Goal: Navigation & Orientation: Find specific page/section

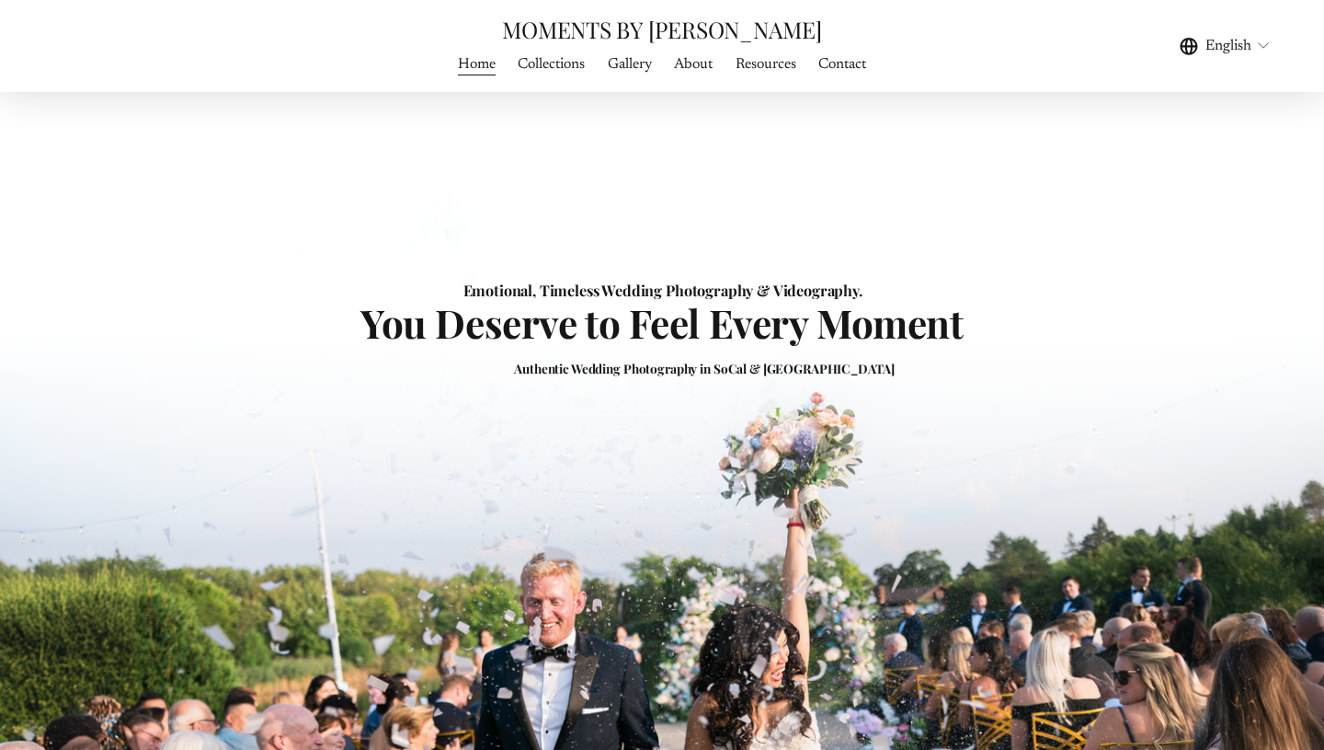
click at [854, 65] on link "Contact" at bounding box center [843, 64] width 48 height 25
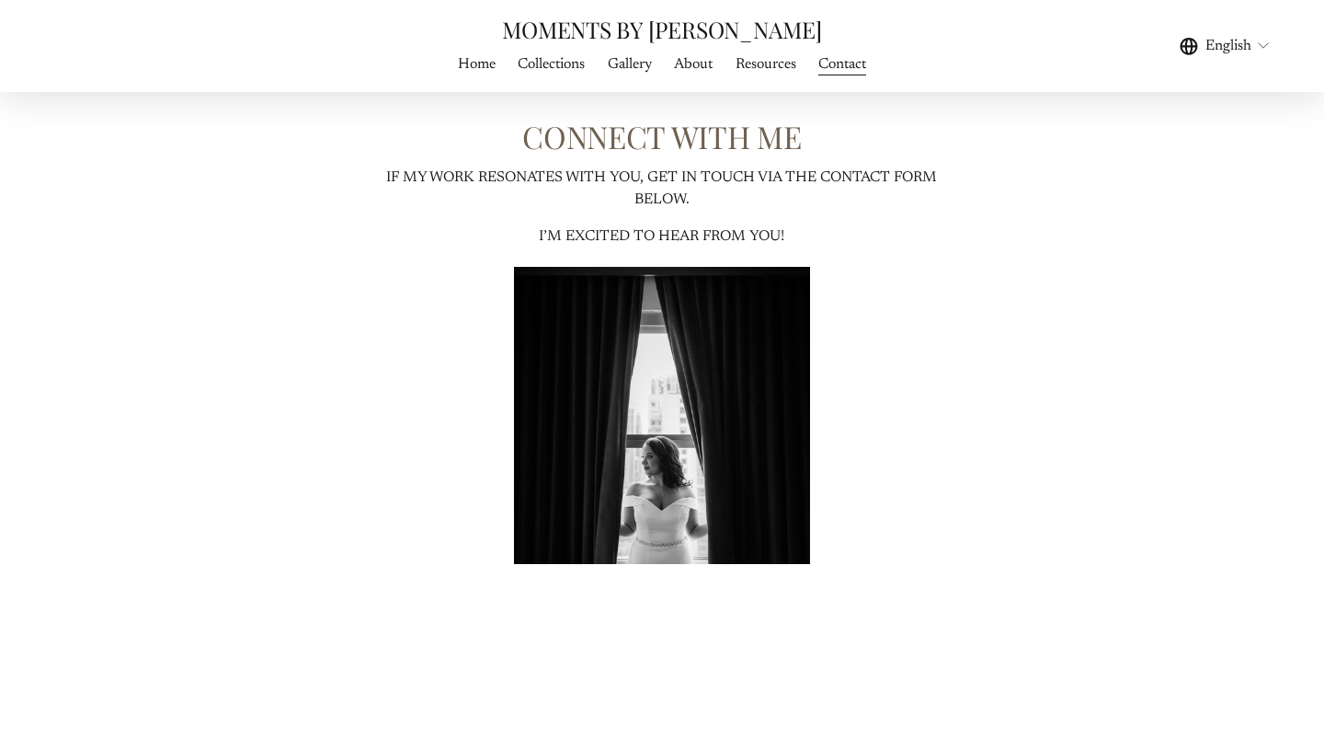
click at [472, 62] on link "Home" at bounding box center [477, 64] width 38 height 25
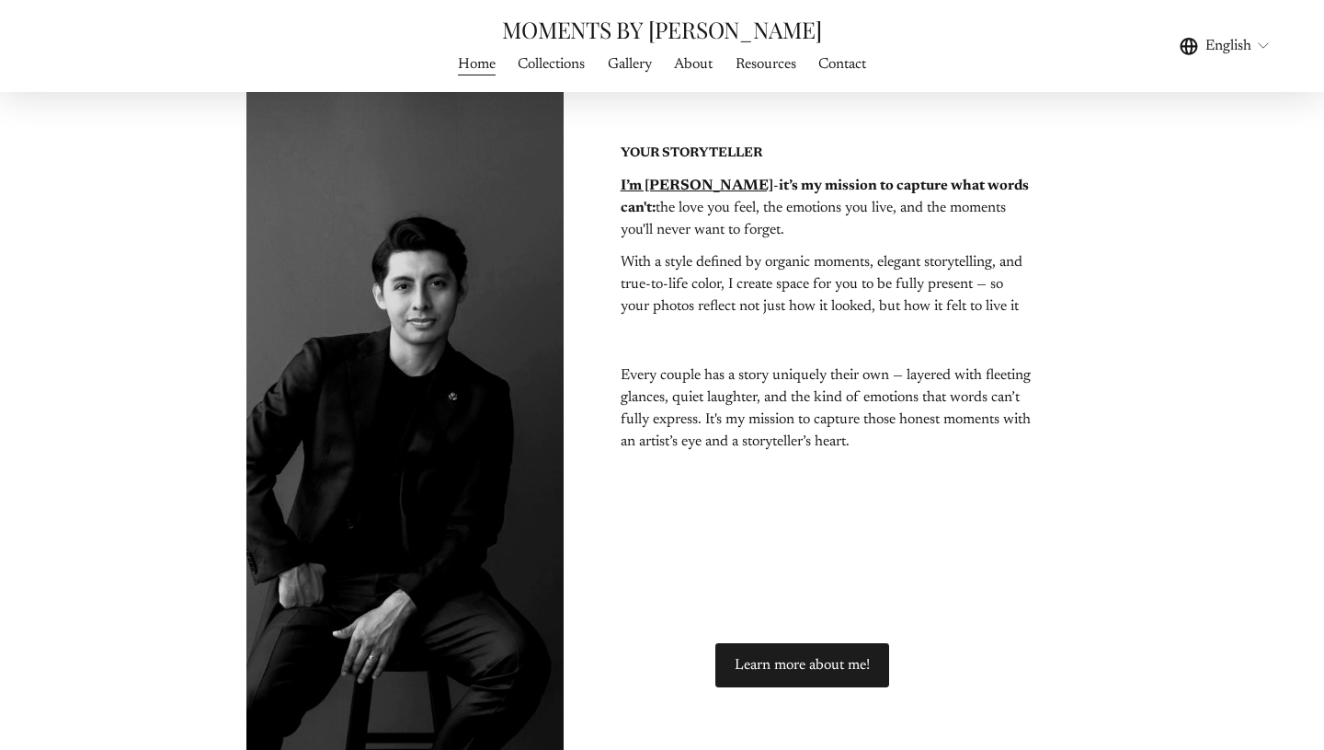
scroll to position [2881, 0]
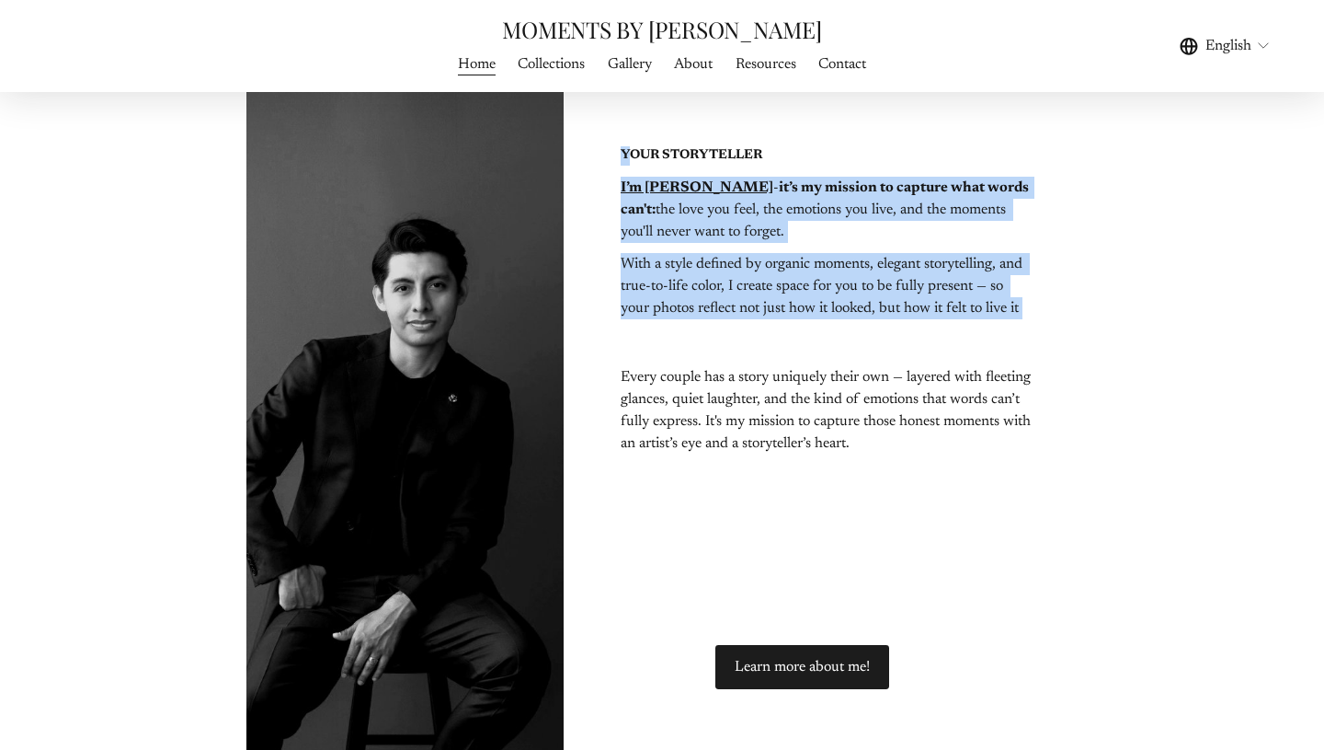
drag, startPoint x: 633, startPoint y: 155, endPoint x: 837, endPoint y: 147, distance: 204.4
click at [843, 147] on div "I’m Frank - it’s my mission to capture what words can't: the love you feel, the…" at bounding box center [662, 419] width 1219 height 894
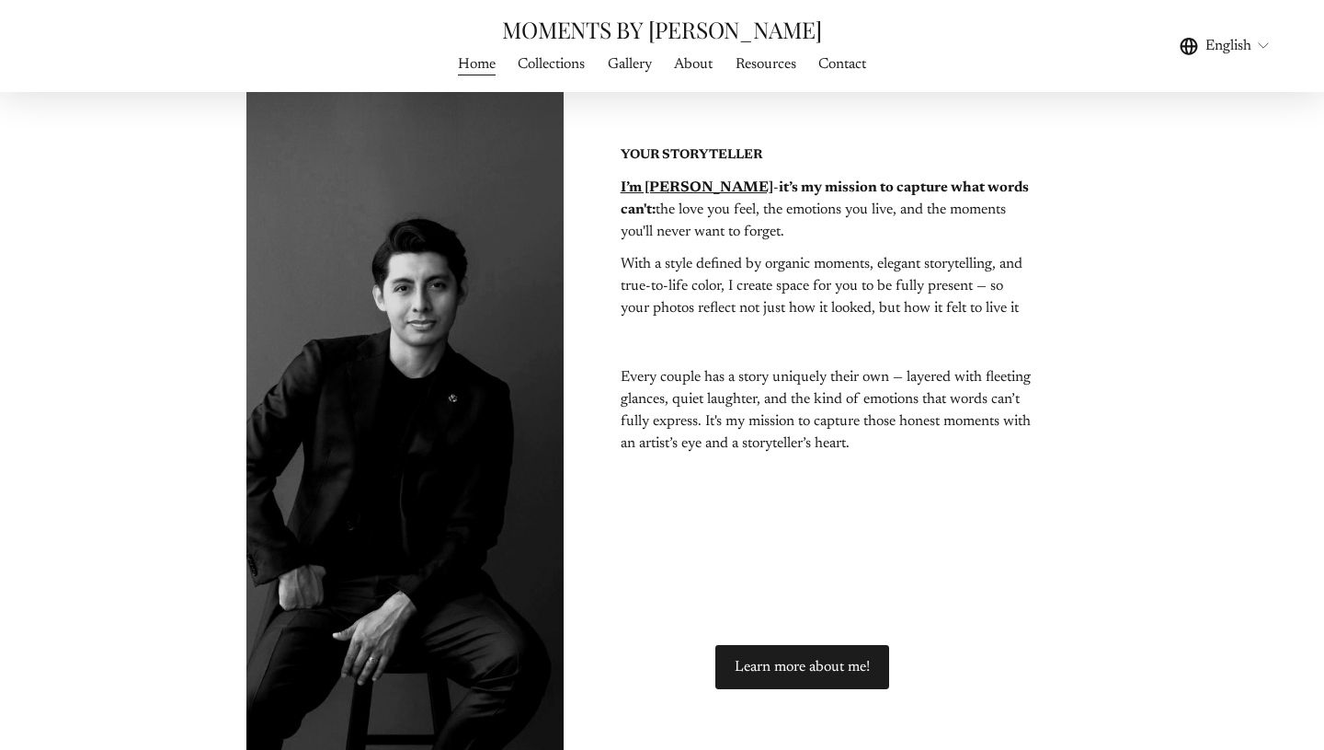
click at [831, 217] on p "I’m Frank - it’s my mission to capture what words can't: the love you feel, the…" at bounding box center [826, 210] width 411 height 66
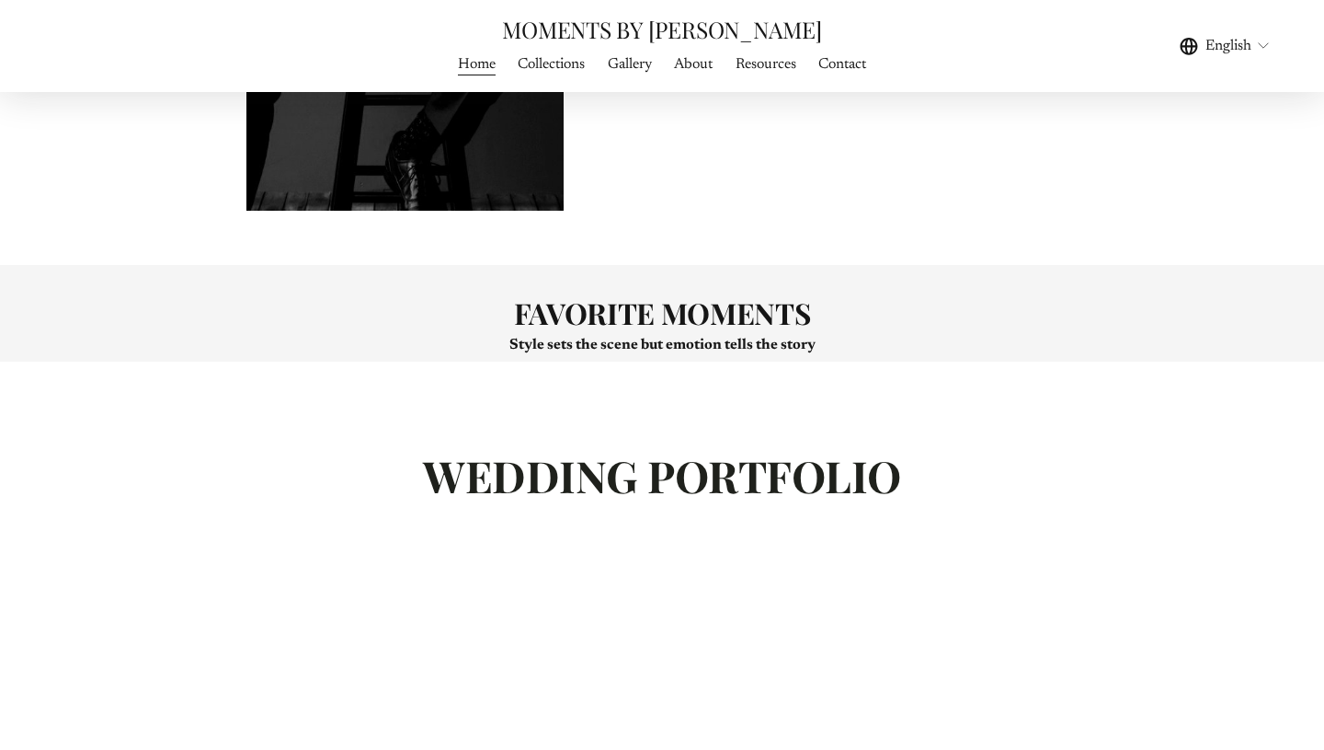
scroll to position [3533, 0]
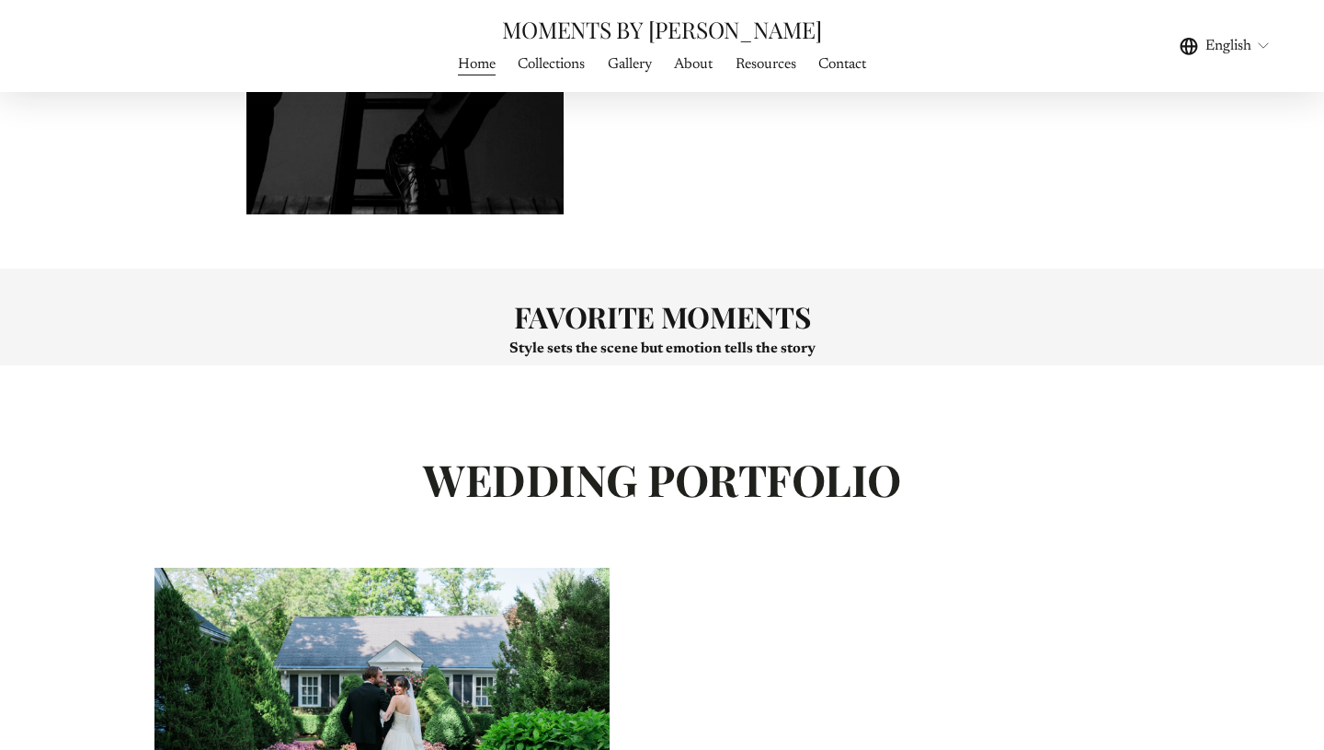
click at [707, 63] on link "About" at bounding box center [693, 64] width 39 height 25
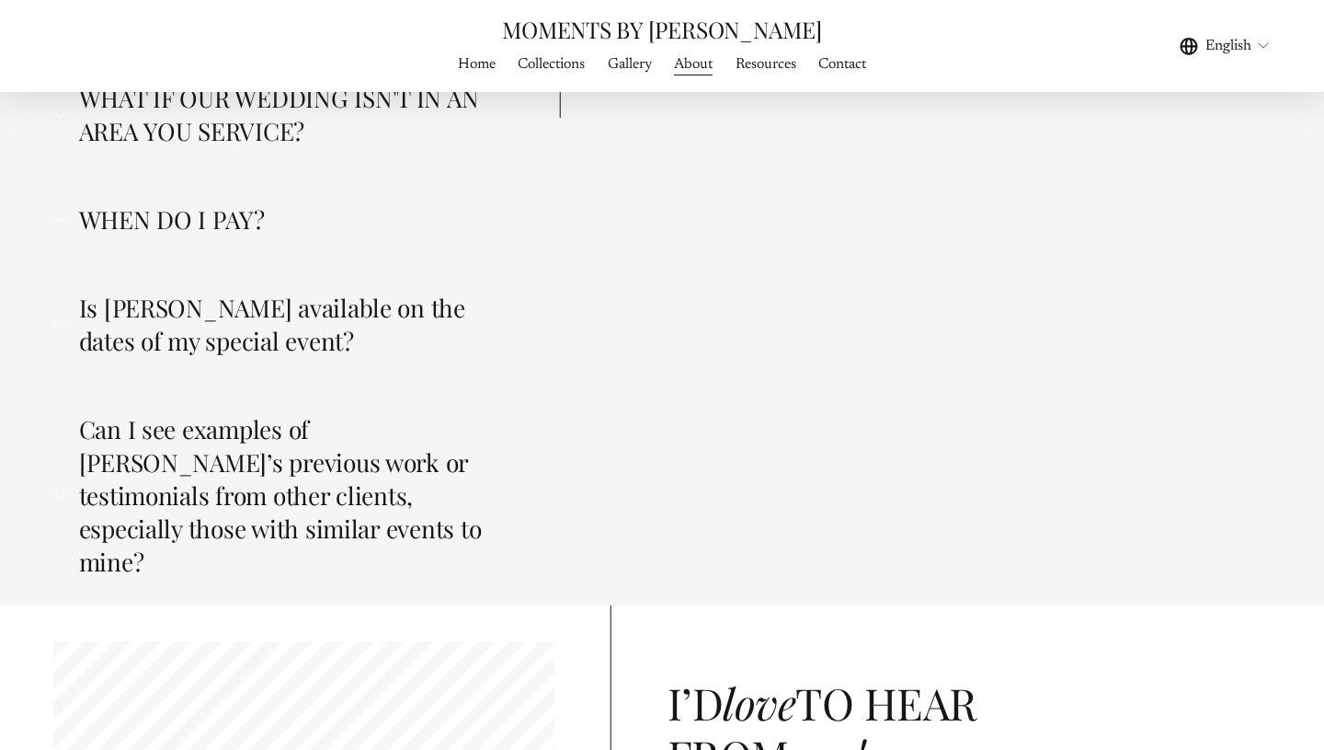
scroll to position [5531, 0]
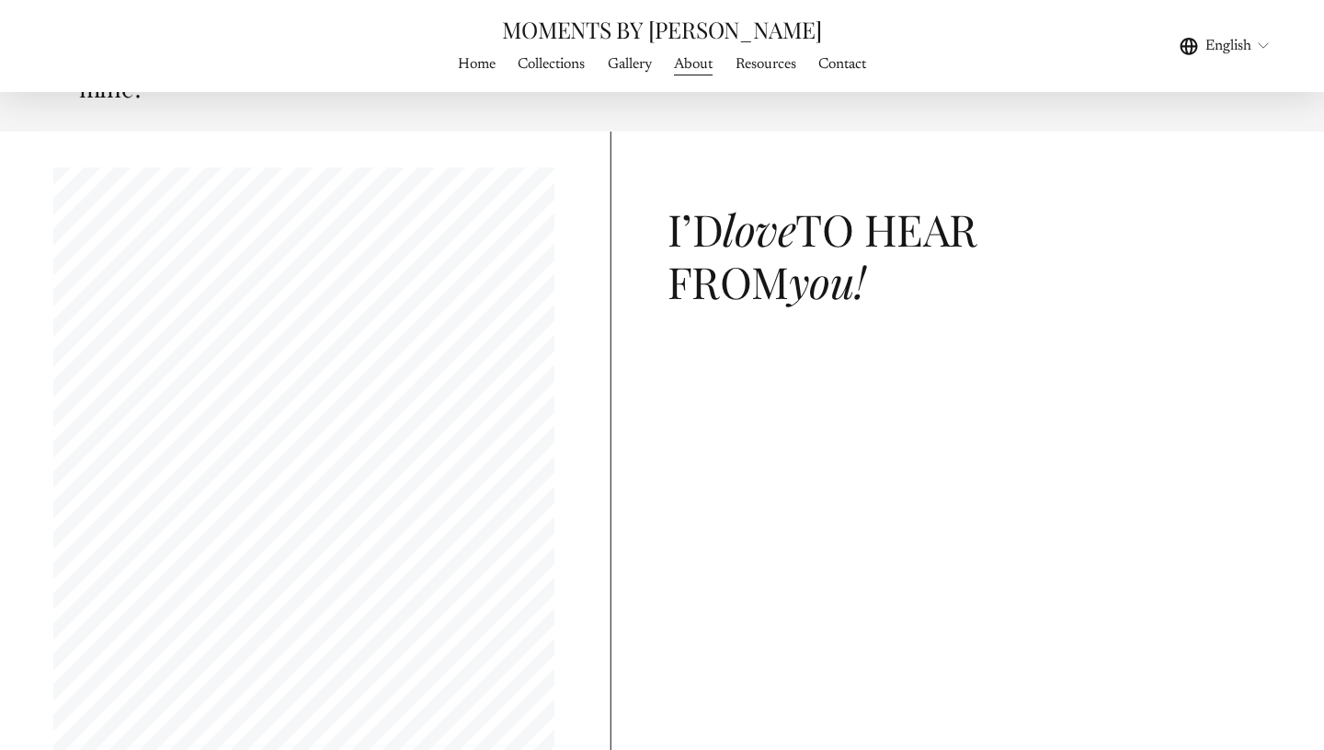
click at [570, 59] on link "Collections" at bounding box center [551, 64] width 67 height 25
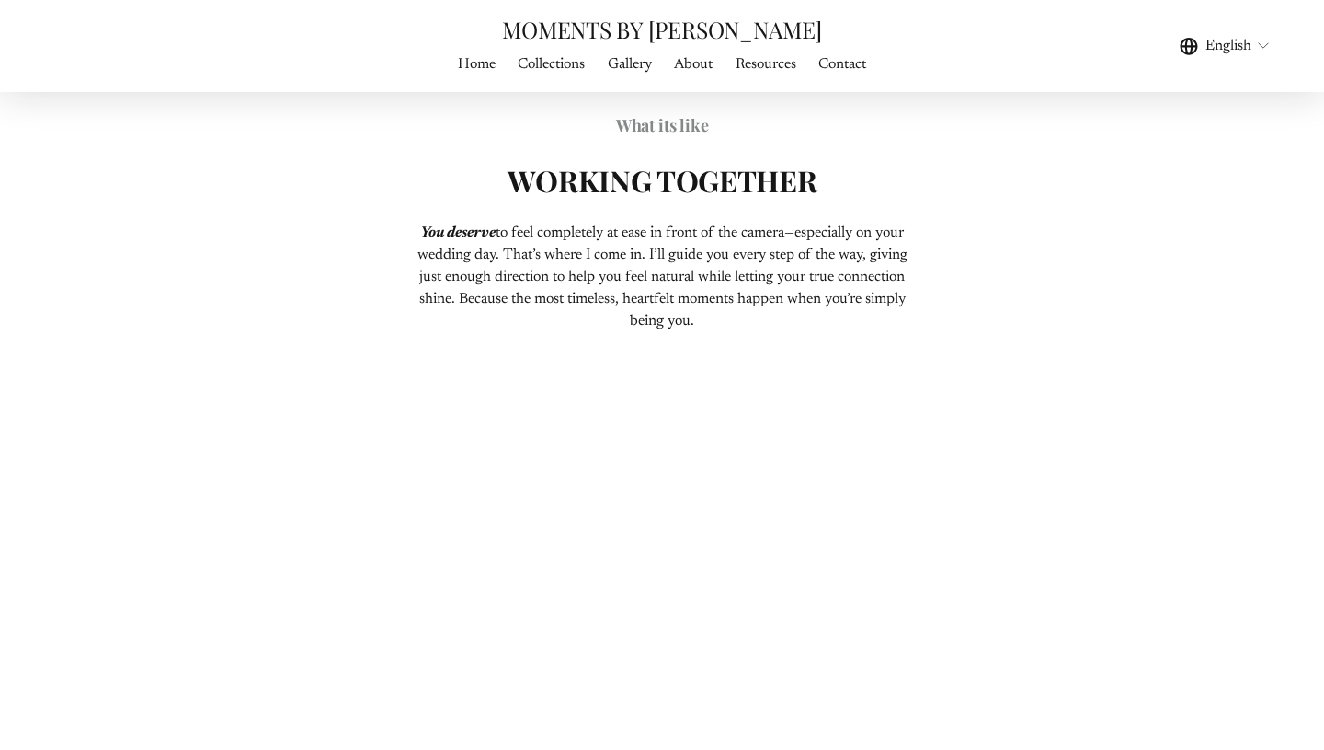
scroll to position [1107, 0]
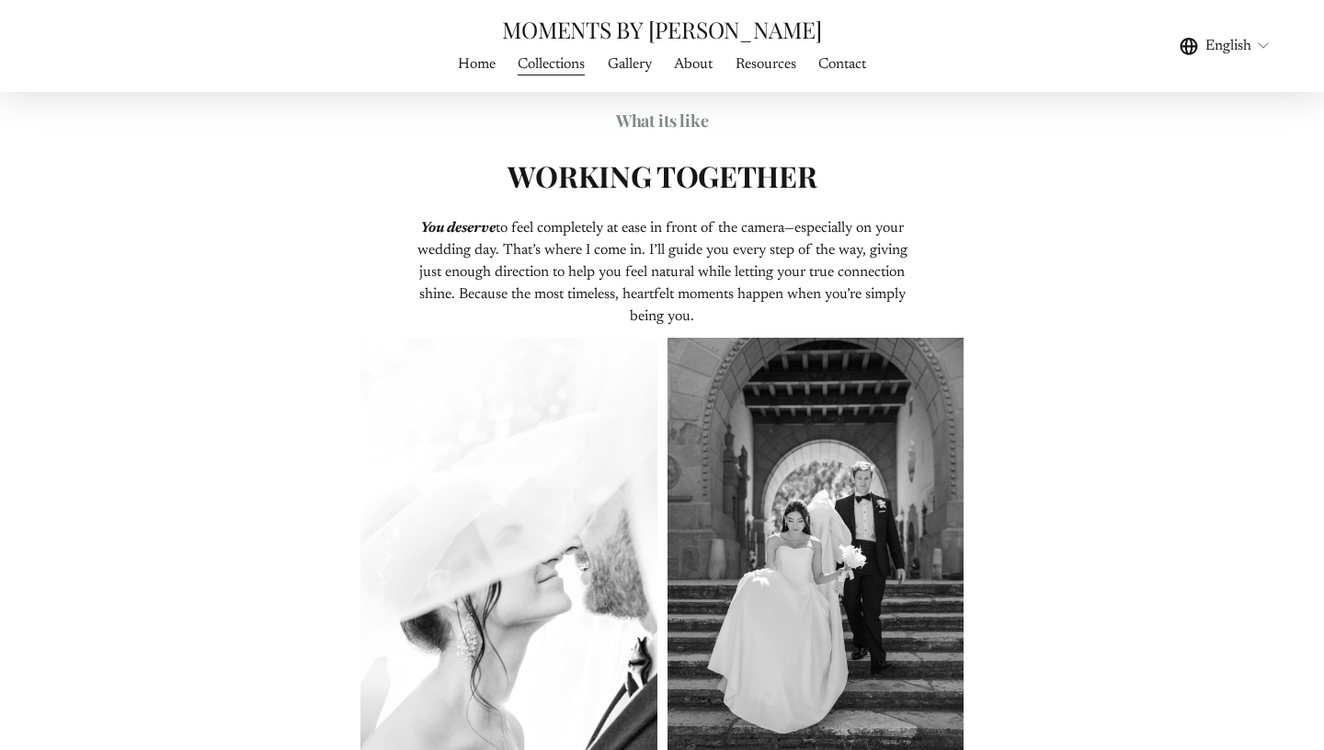
click at [480, 58] on link "Home" at bounding box center [477, 64] width 38 height 25
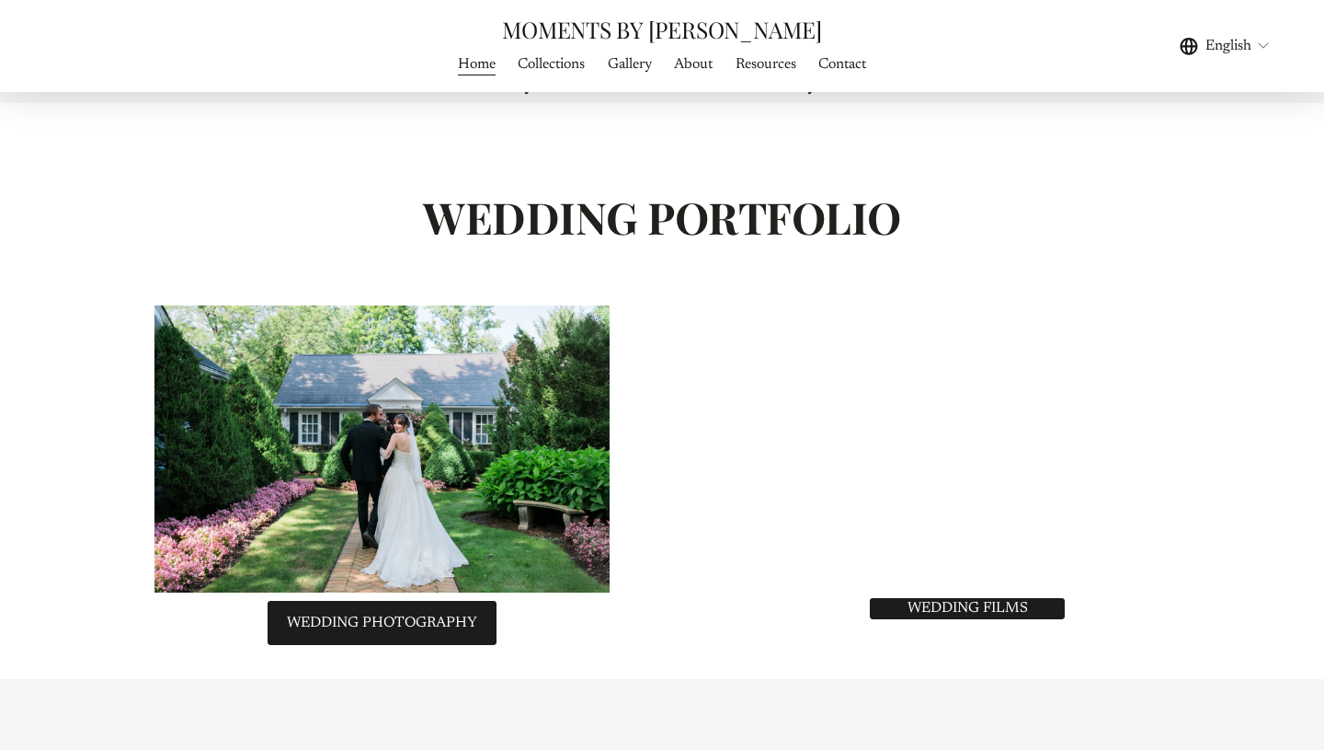
scroll to position [3799, 0]
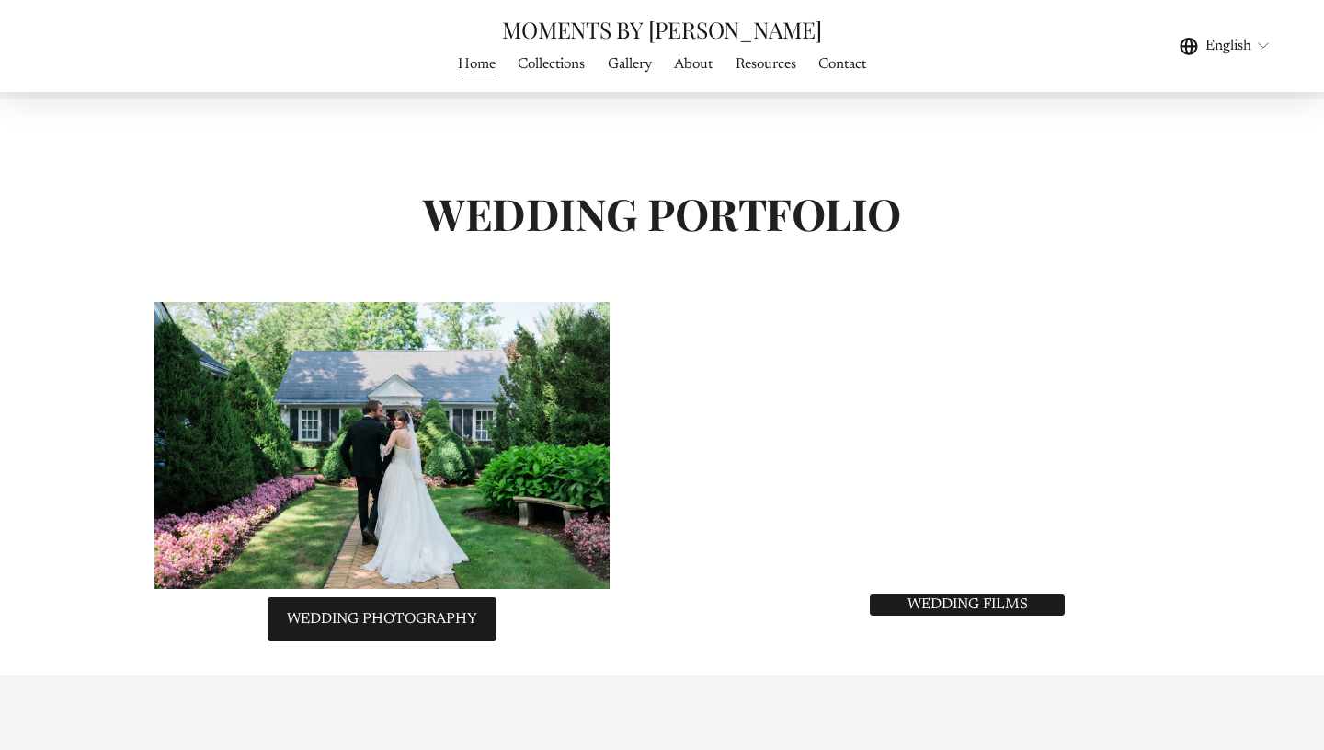
click at [571, 67] on link "Collections" at bounding box center [551, 64] width 67 height 25
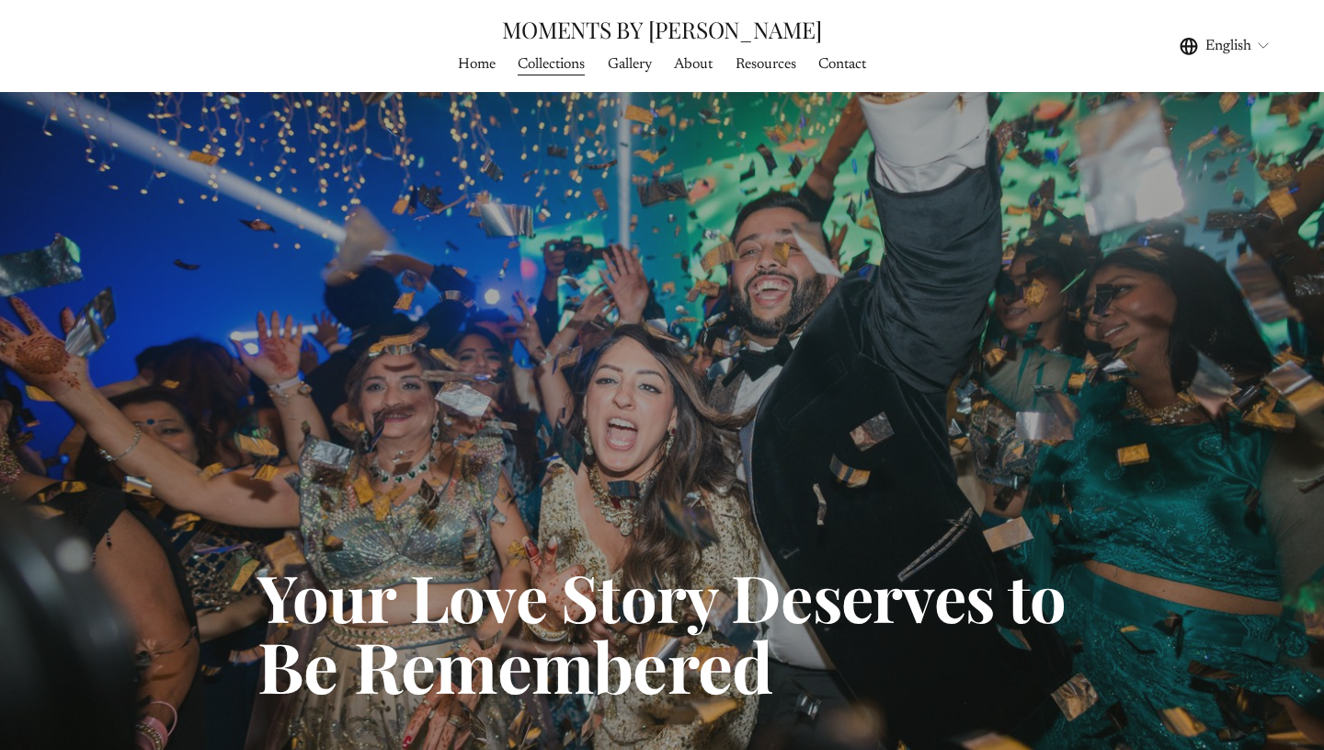
scroll to position [1224, 0]
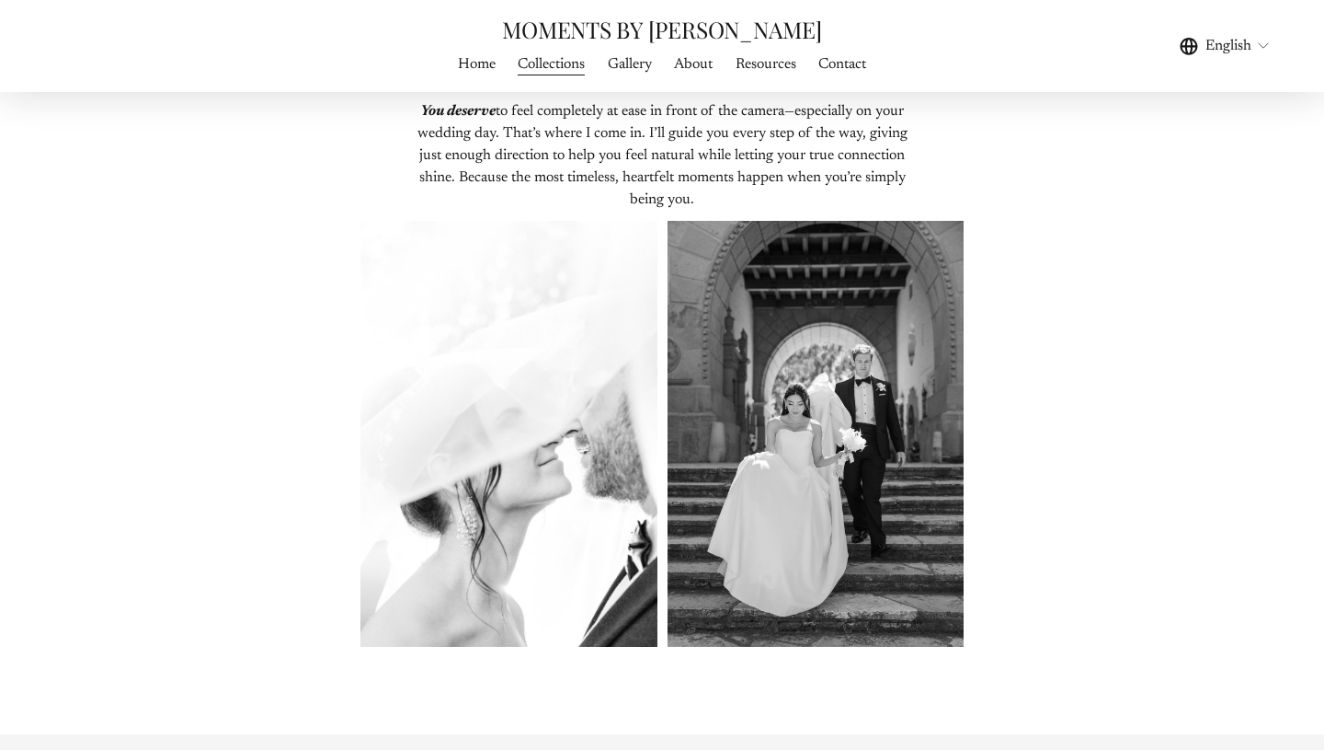
click at [473, 67] on link "Home" at bounding box center [477, 64] width 38 height 25
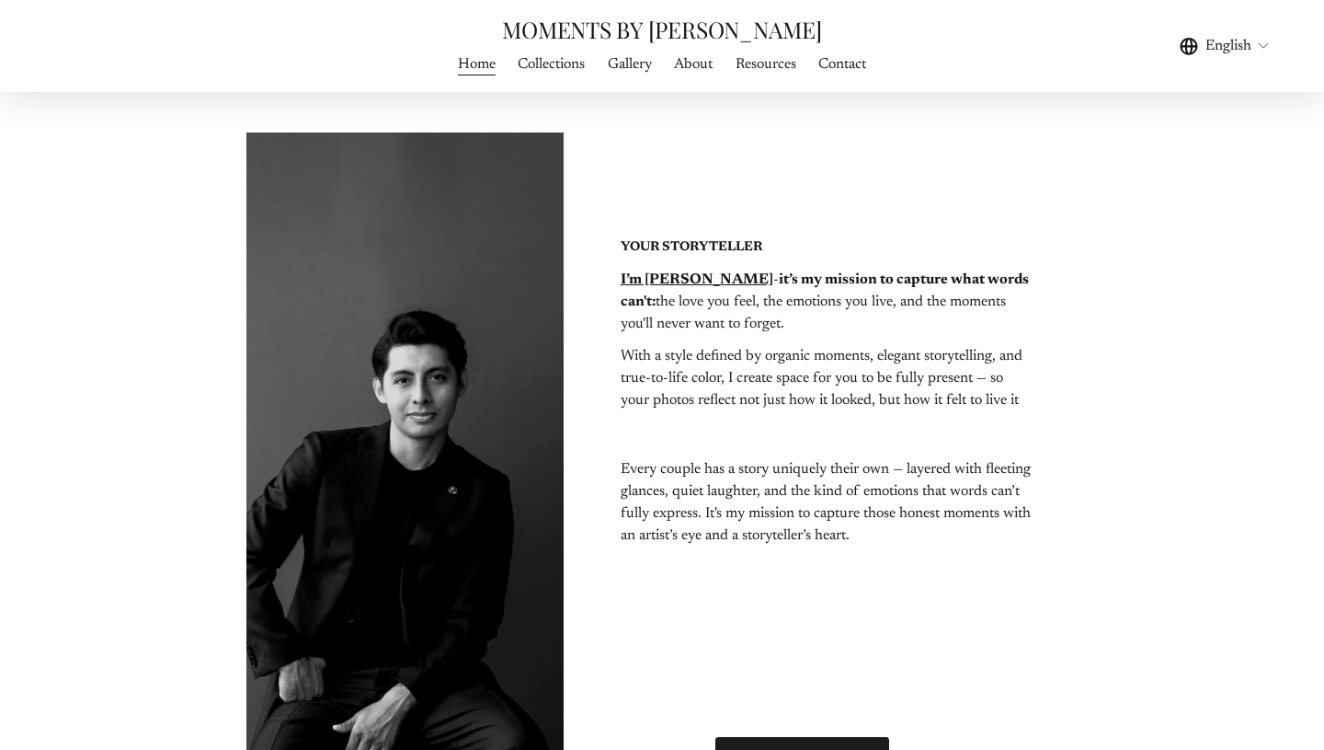
scroll to position [3279, 0]
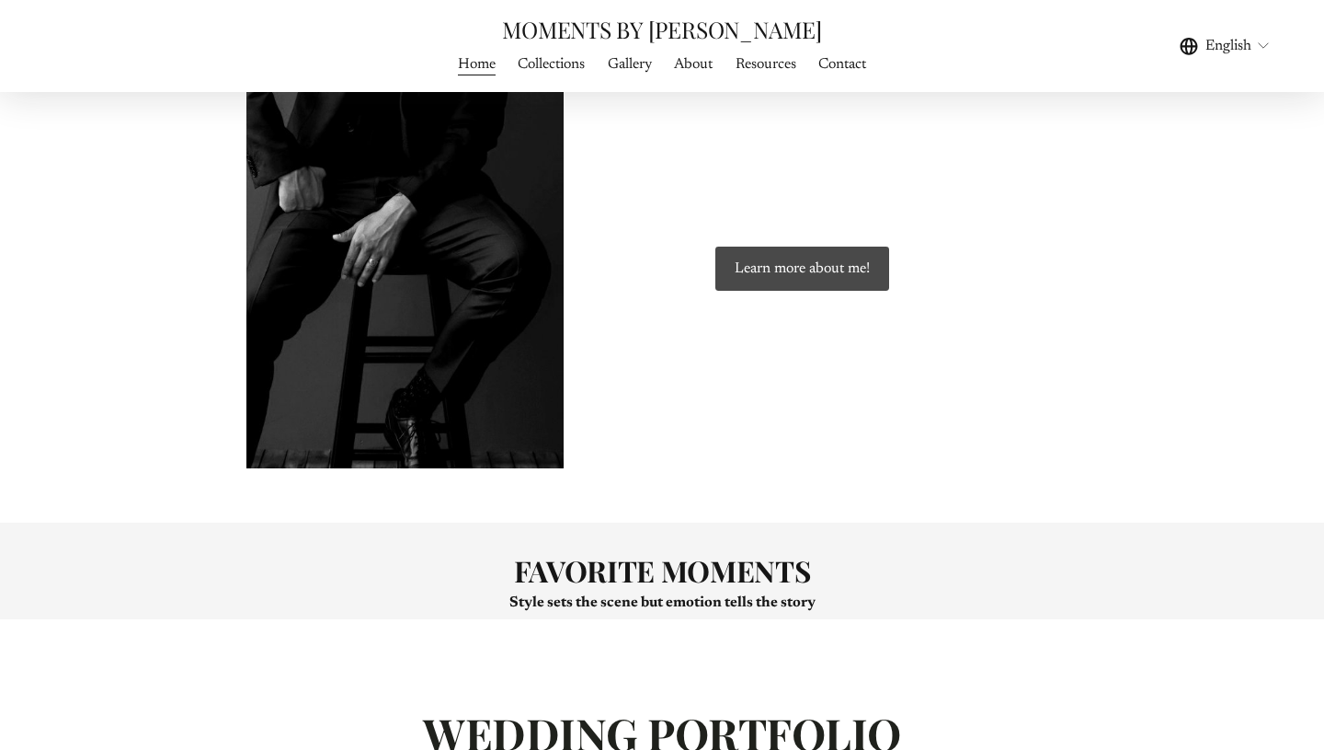
click at [832, 273] on link "Learn more about me!" at bounding box center [802, 269] width 179 height 50
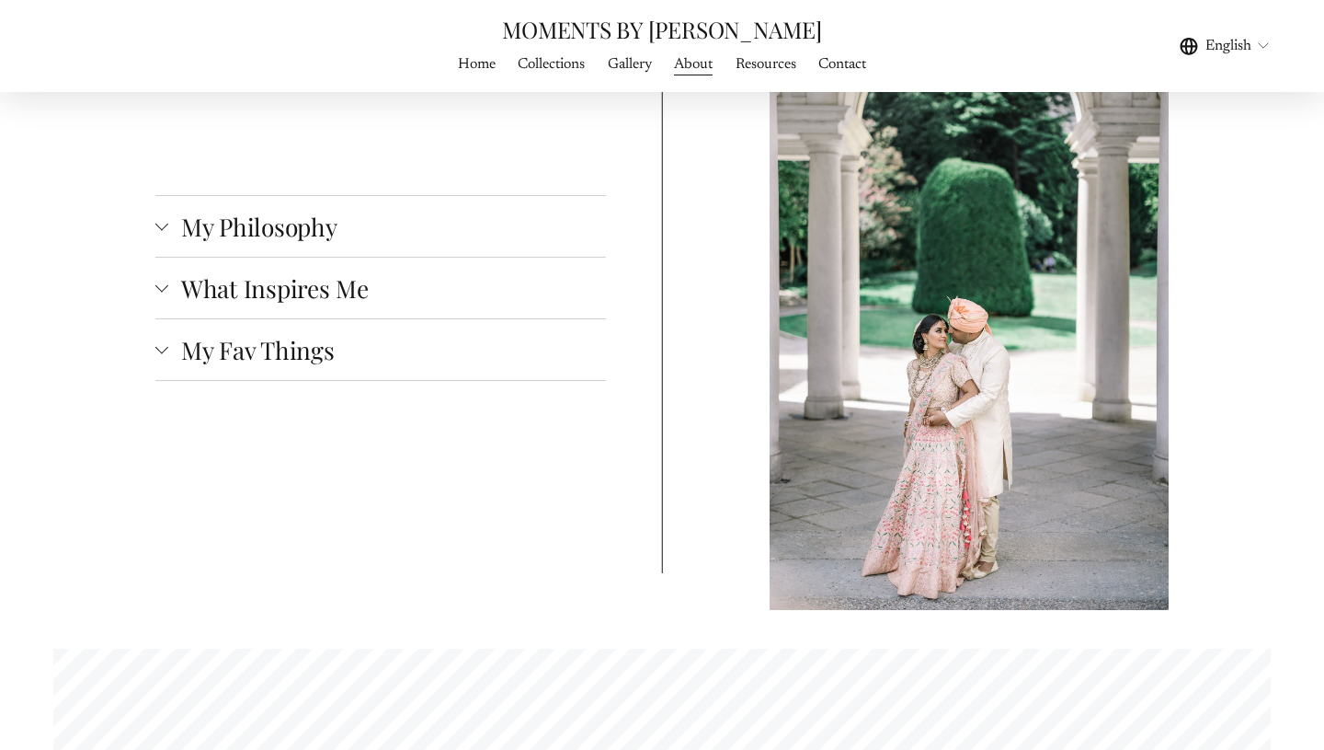
scroll to position [3617, 0]
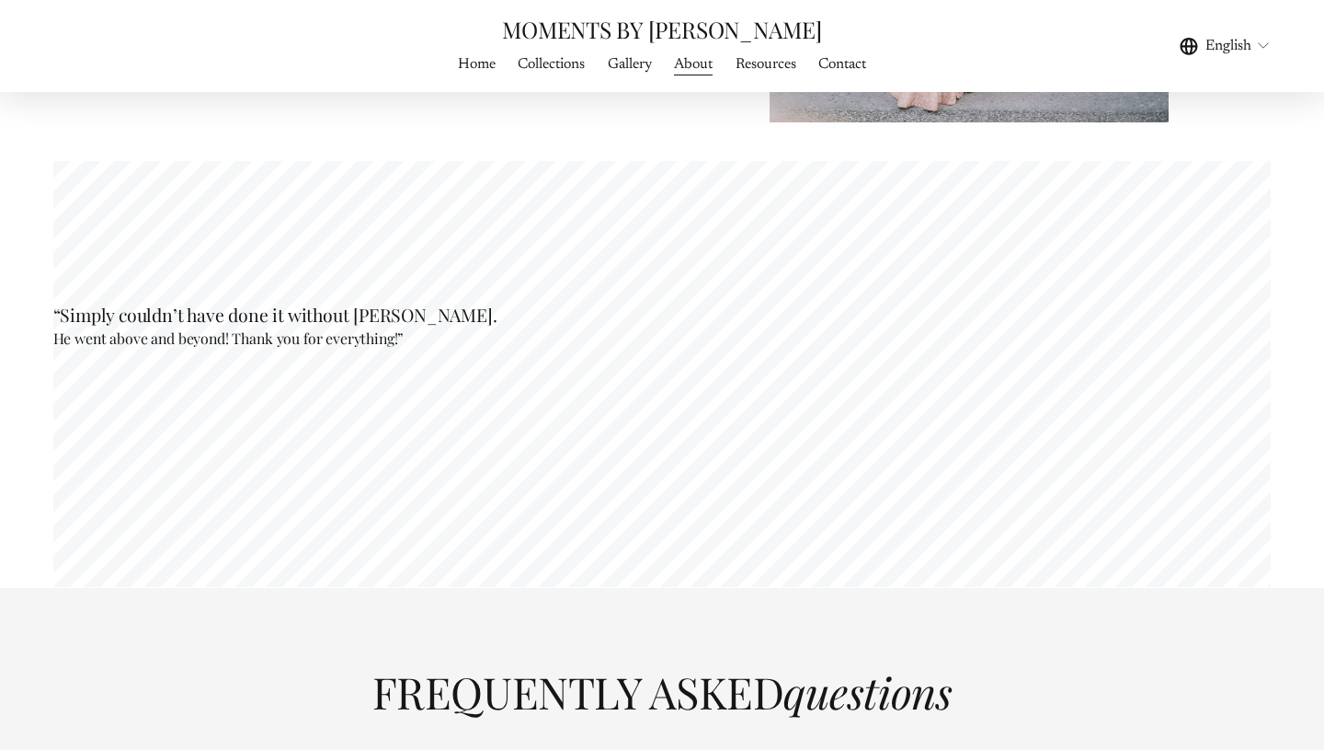
click at [471, 63] on link "Home" at bounding box center [477, 64] width 38 height 25
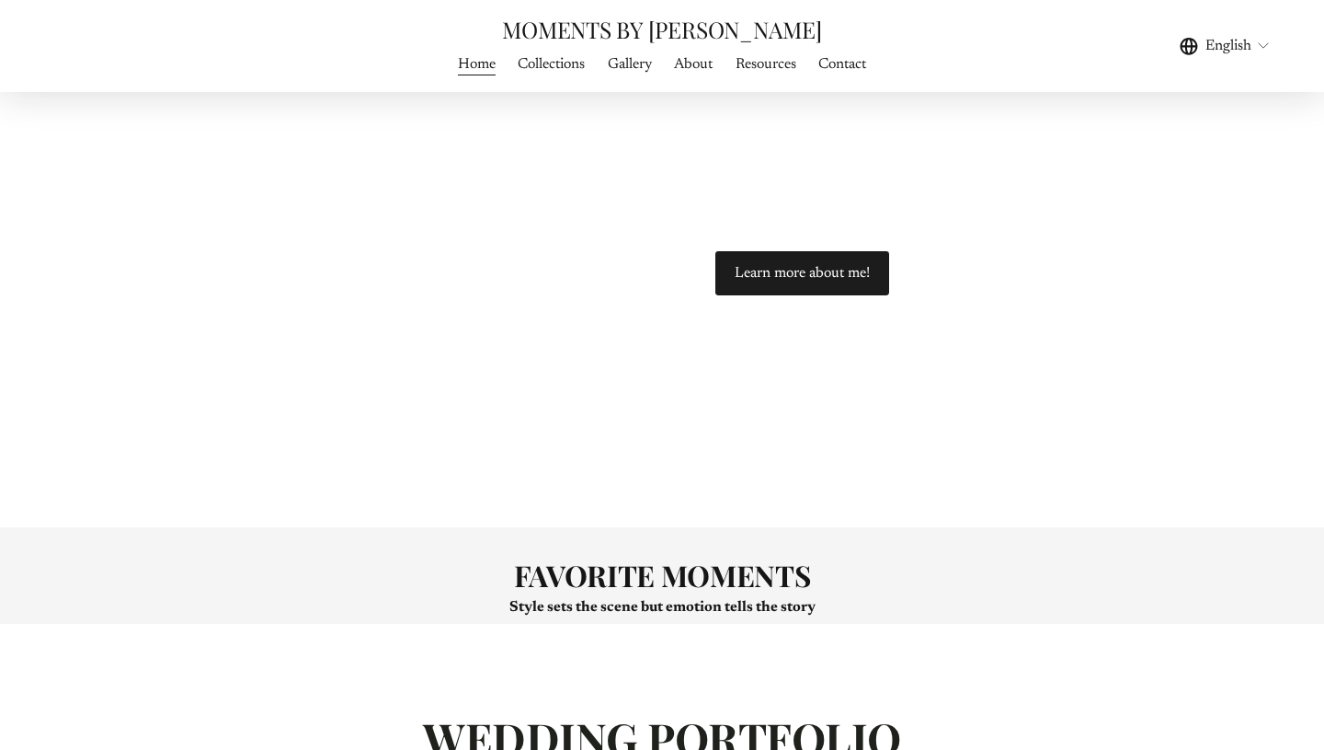
scroll to position [3272, 0]
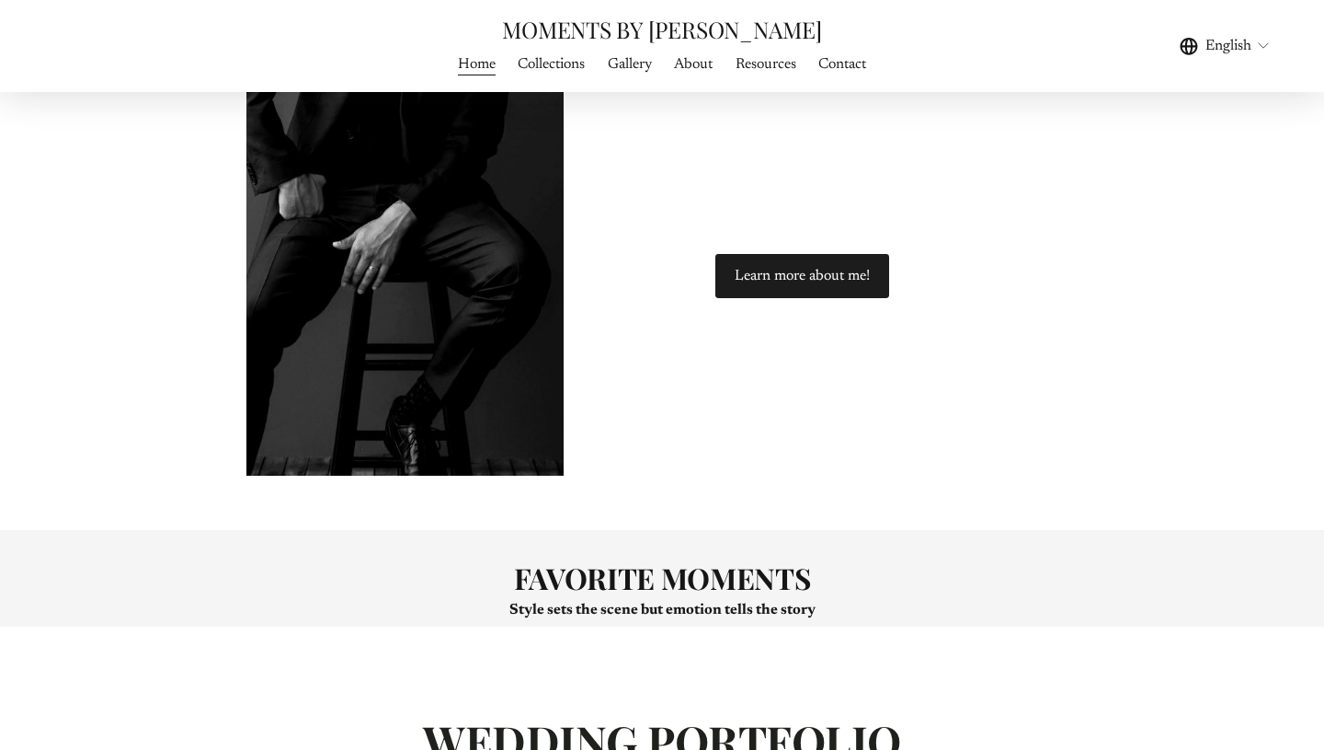
click at [0, 0] on span "WEDDING FILMS" at bounding box center [0, 0] width 0 height 0
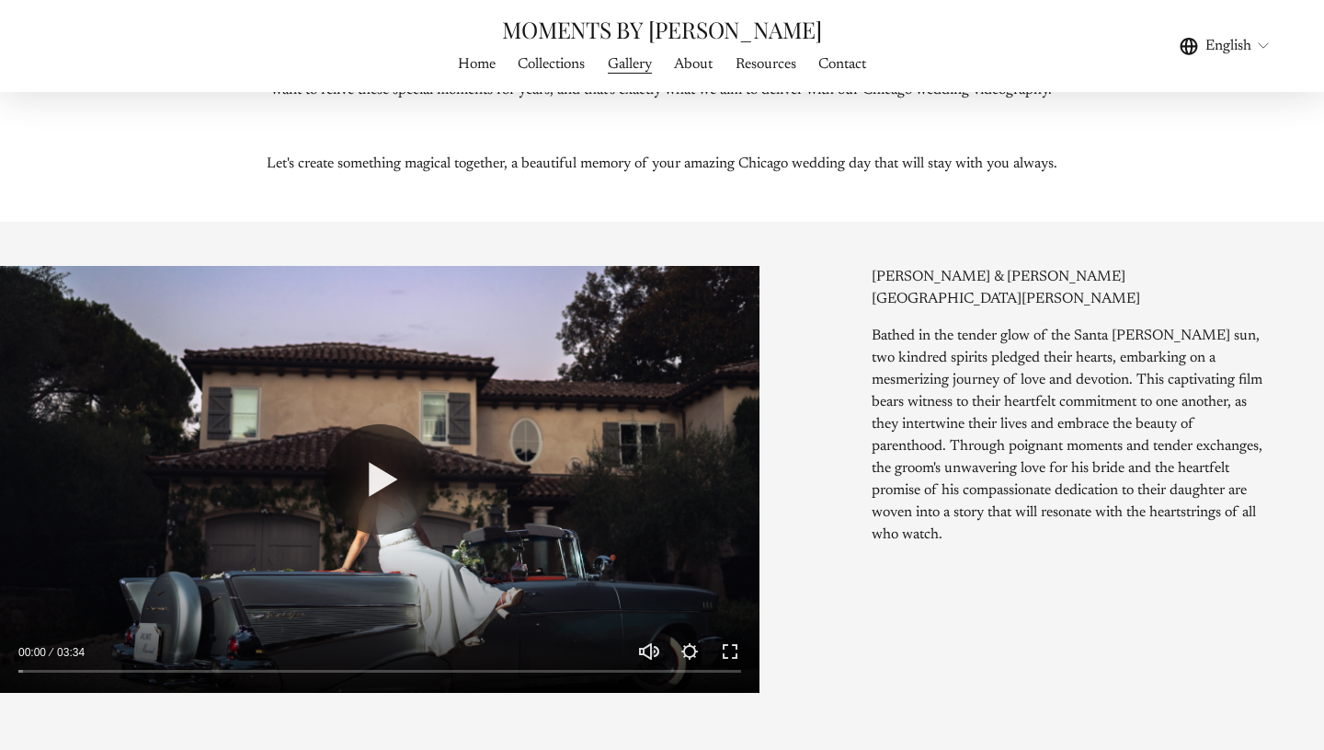
scroll to position [2414, 0]
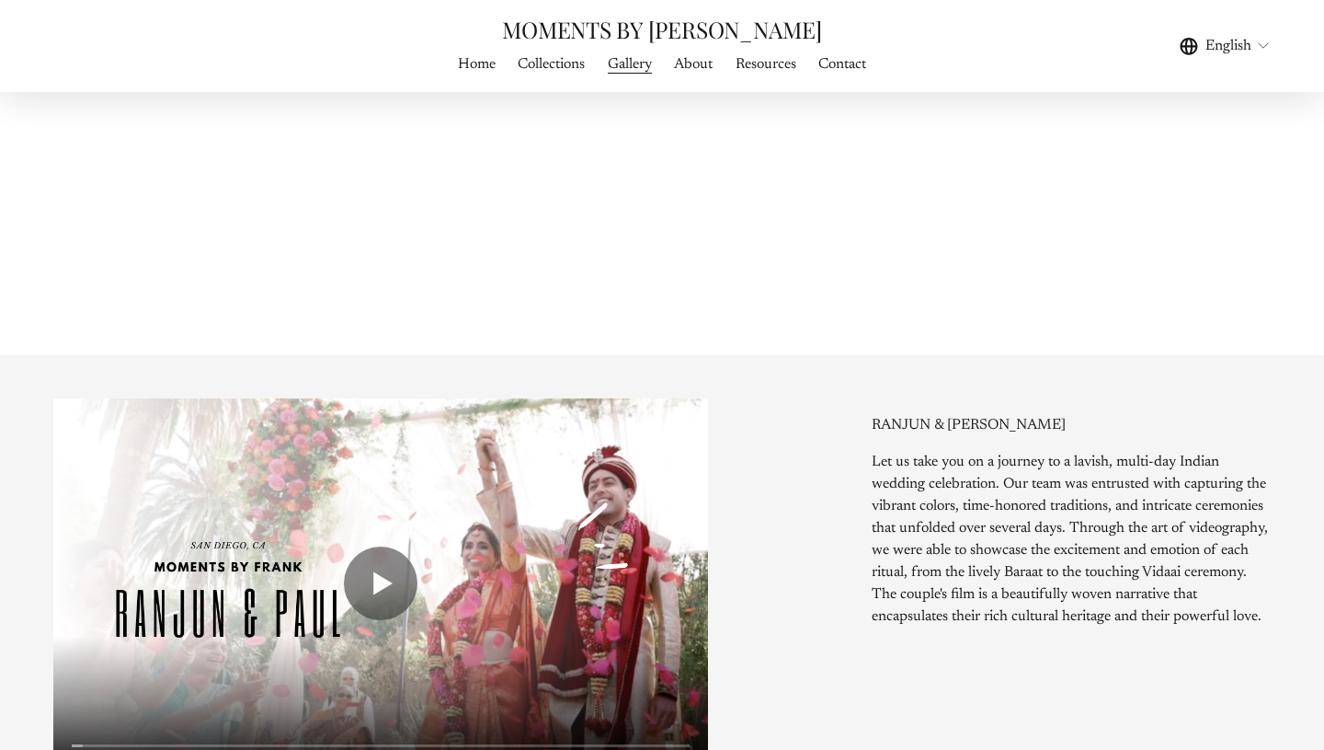
click at [473, 64] on link "Home" at bounding box center [477, 64] width 38 height 25
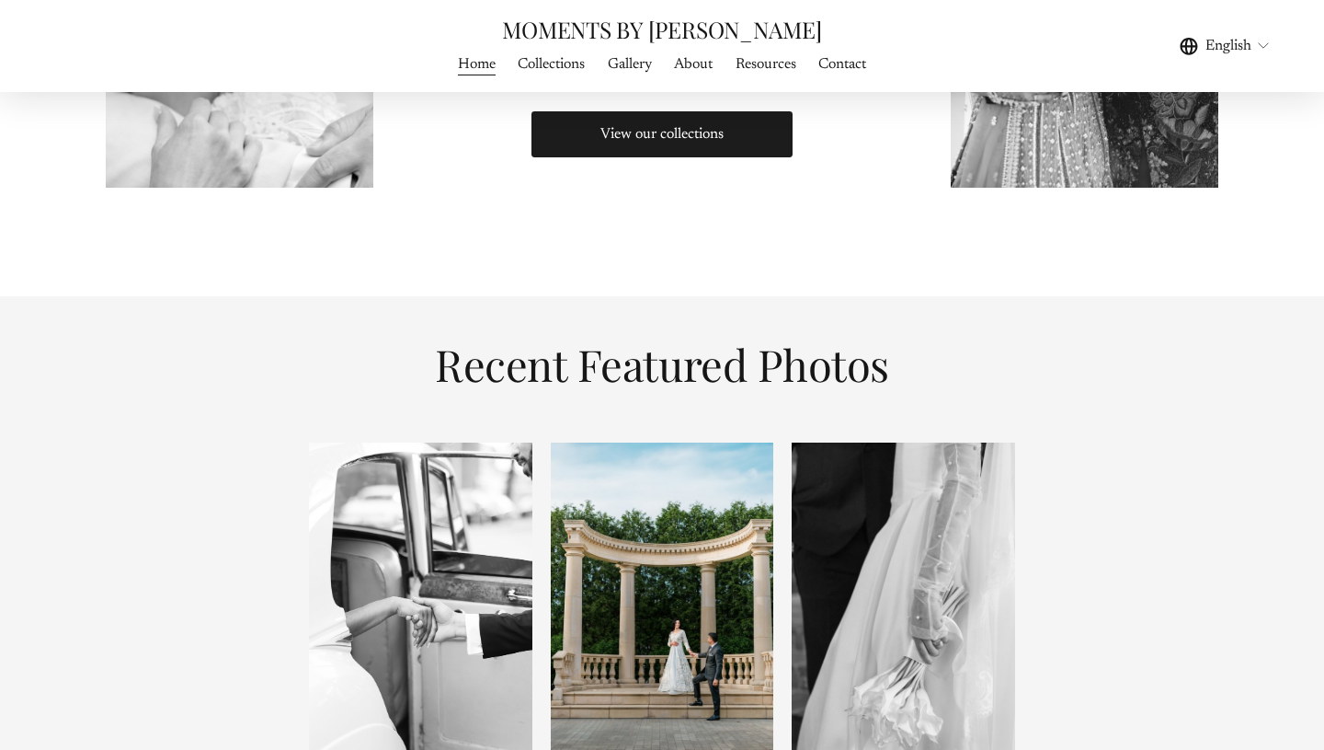
scroll to position [1420, 0]
click at [697, 63] on link "About" at bounding box center [693, 64] width 39 height 25
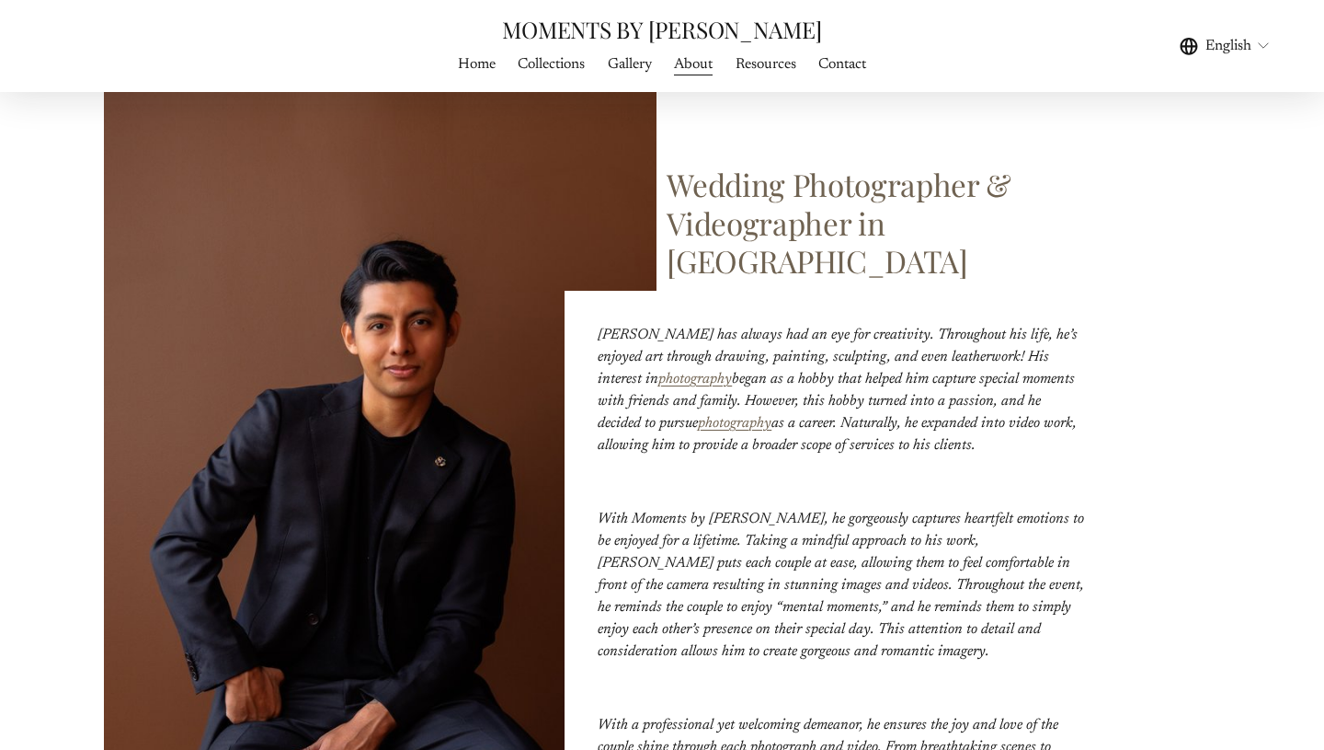
scroll to position [368, 0]
click at [481, 64] on link "Home" at bounding box center [477, 64] width 38 height 25
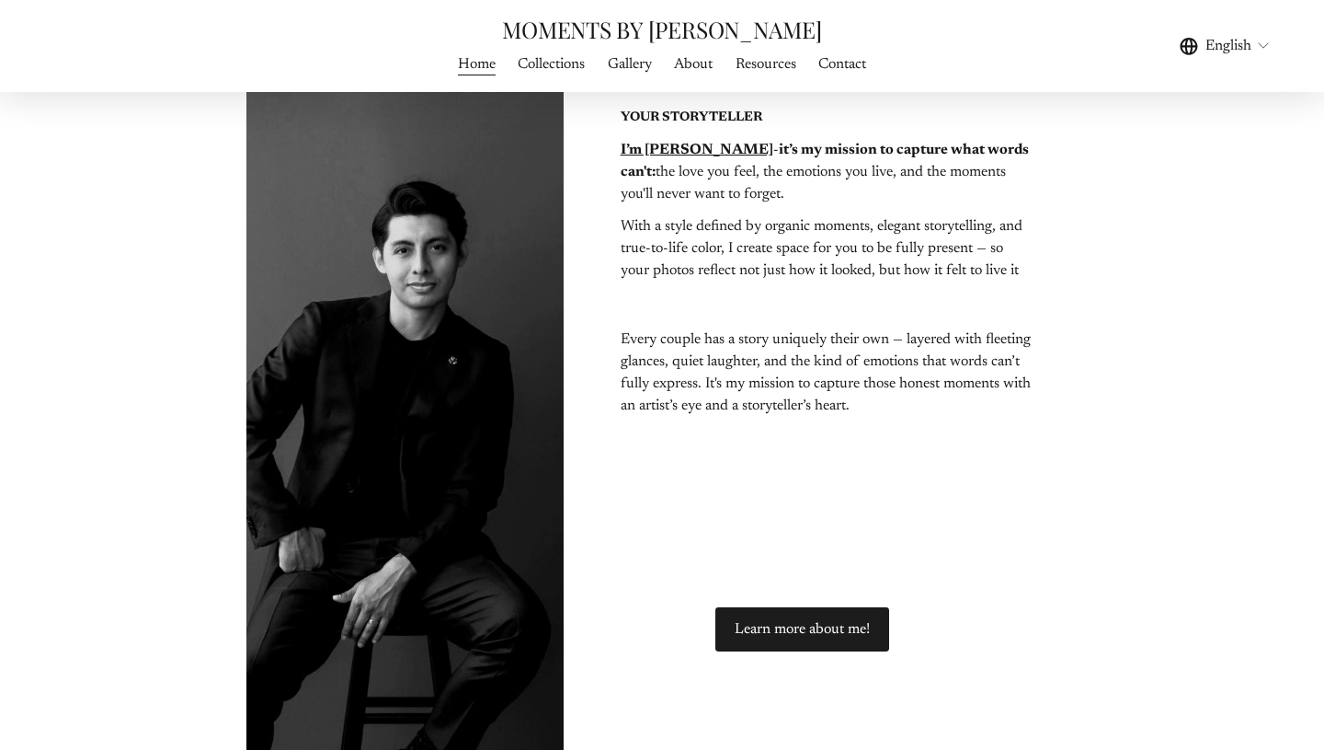
scroll to position [2917, 0]
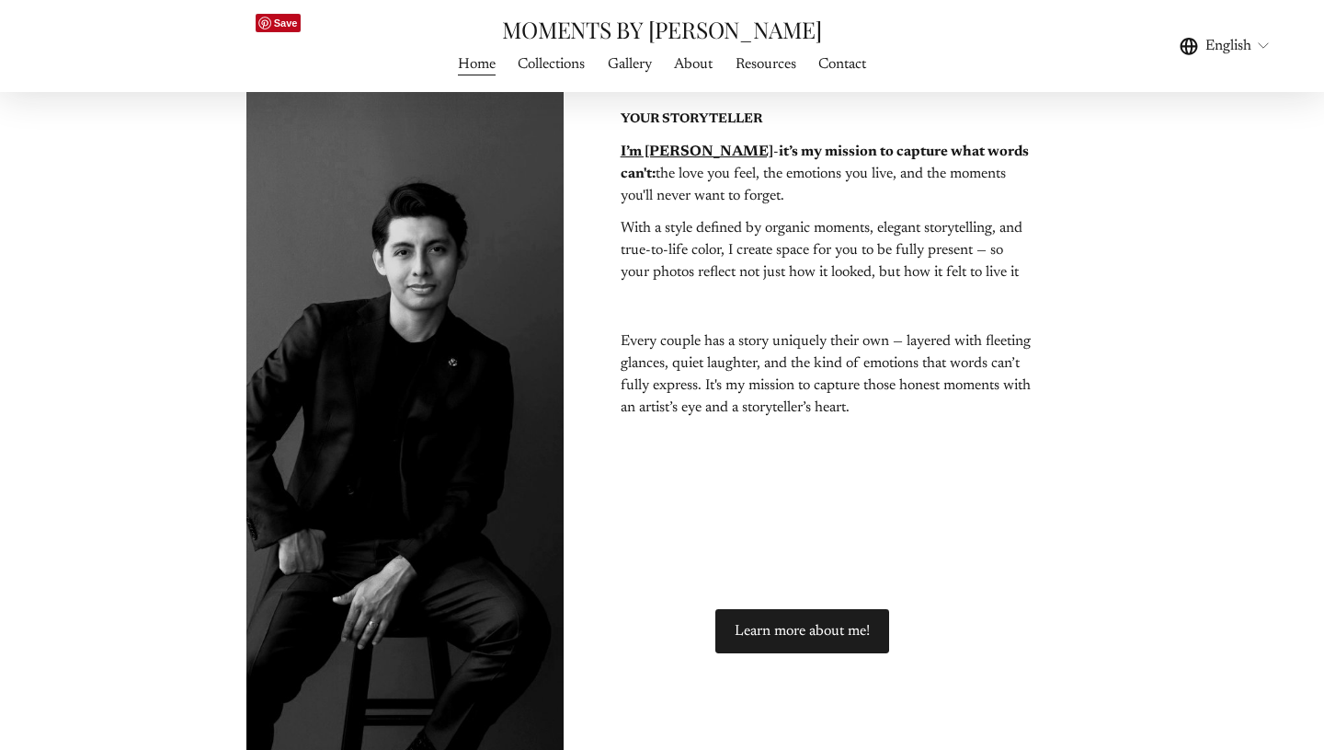
click at [478, 65] on link "Home" at bounding box center [477, 64] width 38 height 25
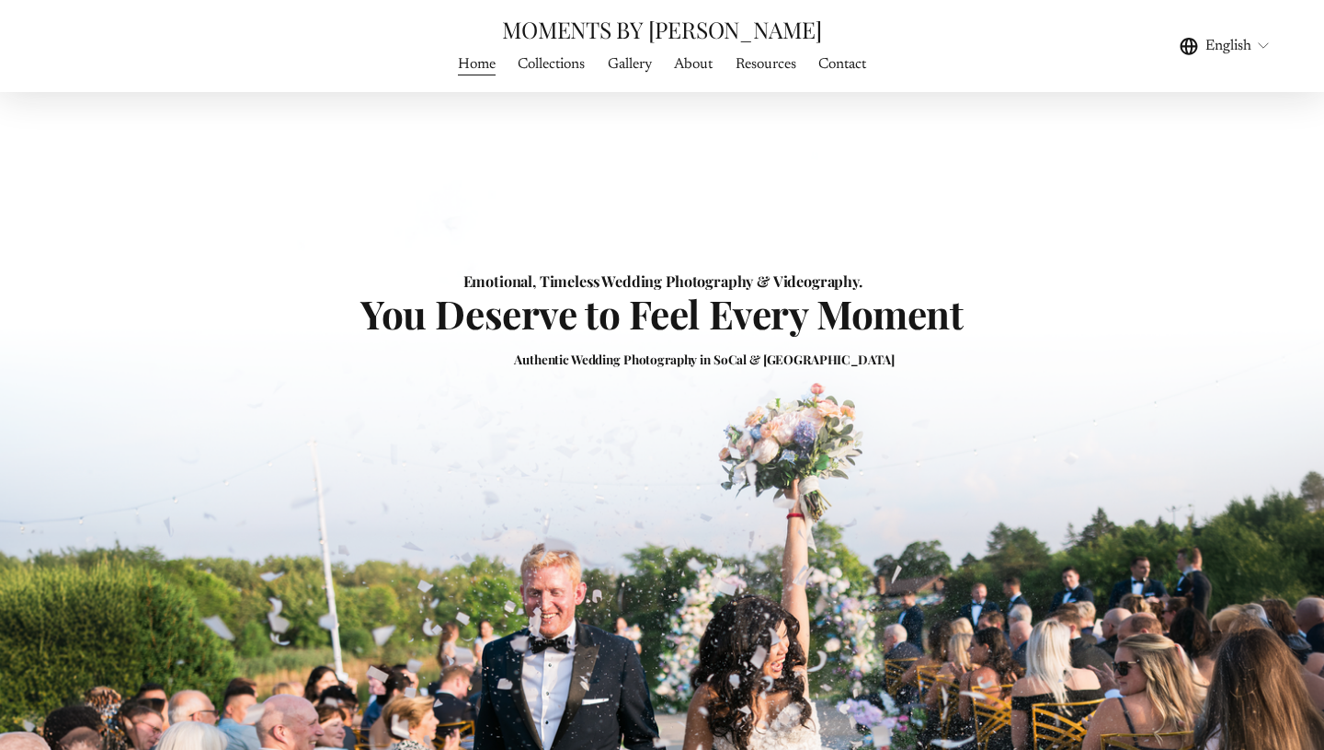
scroll to position [8, 0]
